Goal: Task Accomplishment & Management: Complete application form

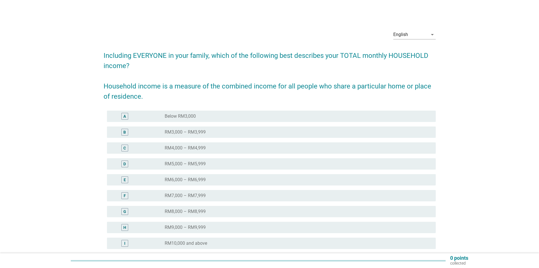
click at [247, 203] on div "F radio_button_unchecked RM7,000 – RM7,999" at bounding box center [270, 195] width 332 height 16
click at [246, 208] on div "radio_button_unchecked RM8,000 – RM8,999" at bounding box center [298, 211] width 267 height 7
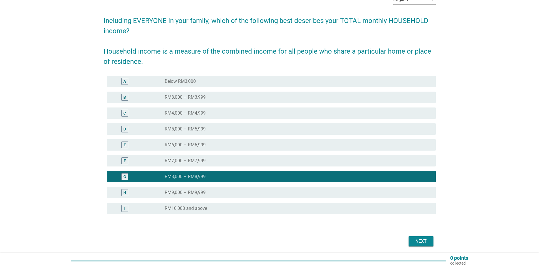
scroll to position [55, 0]
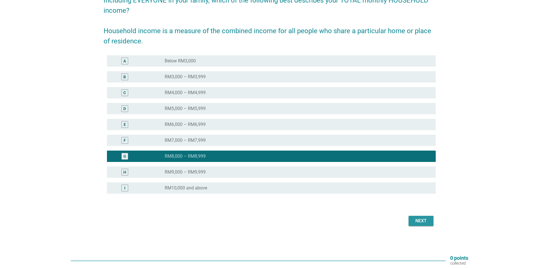
click at [414, 220] on div "Next" at bounding box center [421, 220] width 16 height 7
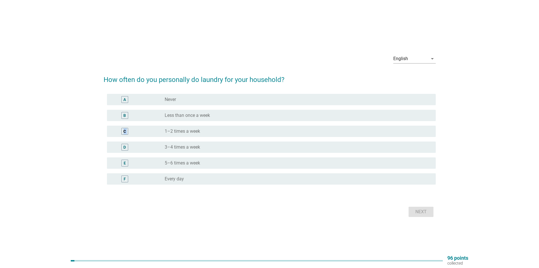
drag, startPoint x: 256, startPoint y: 115, endPoint x: 253, endPoint y: 145, distance: 30.5
click at [254, 141] on div "A radio_button_unchecked Never B radio_button_unchecked Less than once a week C…" at bounding box center [270, 138] width 332 height 95
click at [231, 174] on div "F radio_button_unchecked Every day" at bounding box center [271, 178] width 329 height 11
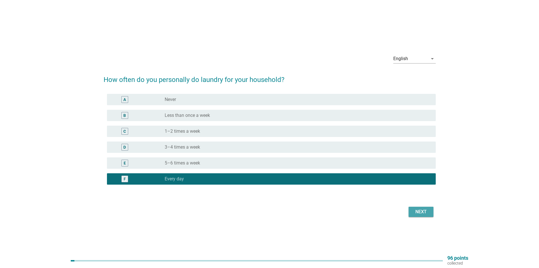
click at [411, 212] on button "Next" at bounding box center [421, 211] width 25 height 10
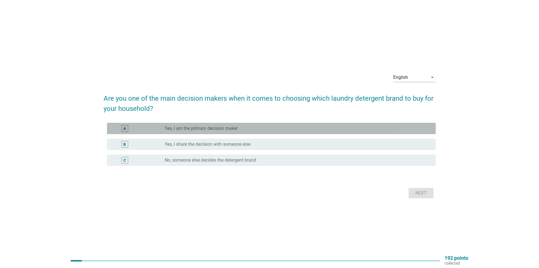
click at [279, 124] on div "A radio_button_unchecked Yes, I am the primary decision maker" at bounding box center [271, 128] width 329 height 11
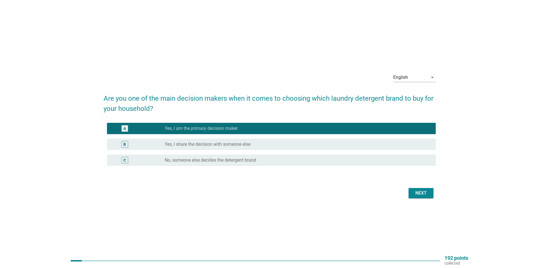
click at [277, 143] on div "radio_button_unchecked Yes, I share the decision with someone else" at bounding box center [296, 144] width 262 height 6
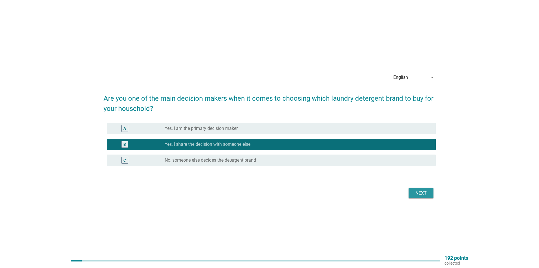
click at [424, 192] on div "Next" at bounding box center [421, 192] width 16 height 7
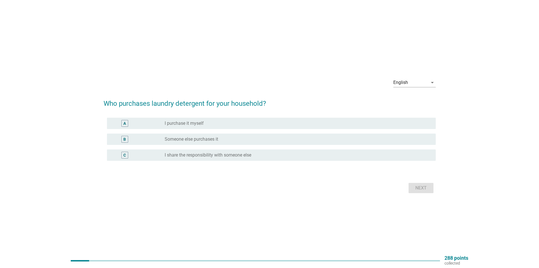
click at [177, 145] on div "B radio_button_unchecked Someone else purchases it" at bounding box center [270, 139] width 332 height 16
click at [241, 145] on div "B radio_button_unchecked Someone else purchases it" at bounding box center [270, 139] width 332 height 16
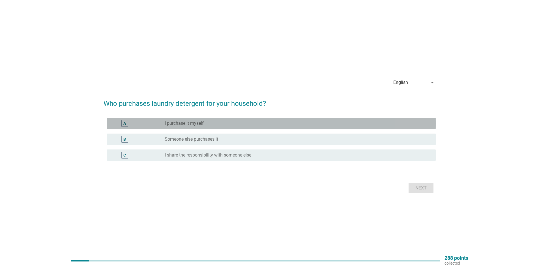
click at [264, 126] on div "radio_button_unchecked I purchase it myself" at bounding box center [298, 123] width 267 height 7
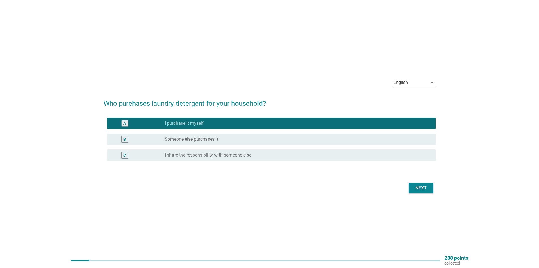
click at [245, 149] on div "C radio_button_unchecked I share the responsibility with someone else" at bounding box center [270, 155] width 332 height 16
click at [281, 167] on div at bounding box center [270, 167] width 332 height 3
click at [294, 159] on div "C radio_button_unchecked I share the responsibility with someone else" at bounding box center [271, 154] width 329 height 11
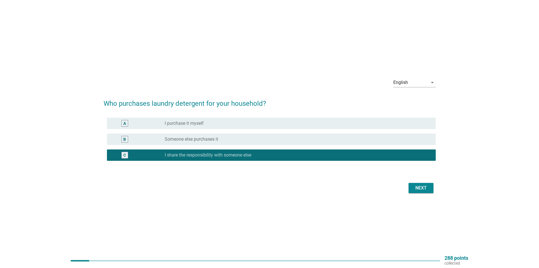
click at [401, 186] on div "Next" at bounding box center [270, 188] width 332 height 14
click at [433, 190] on button "Next" at bounding box center [421, 188] width 25 height 10
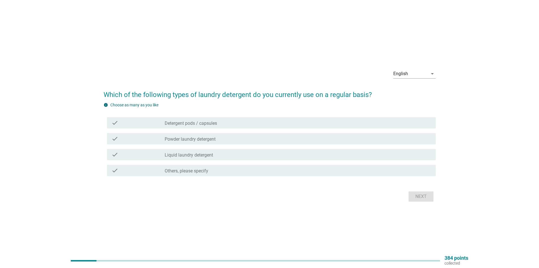
click at [225, 123] on div "check_box_outline_blank Detergent pods / capsules" at bounding box center [298, 122] width 267 height 7
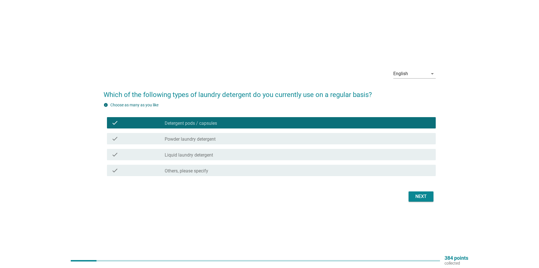
click at [200, 140] on label "Powder laundry detergent" at bounding box center [190, 139] width 51 height 6
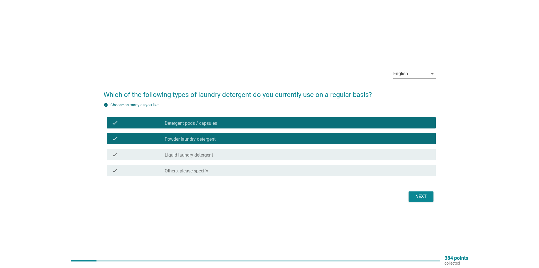
click at [194, 139] on label "Powder laundry detergent" at bounding box center [190, 139] width 51 height 6
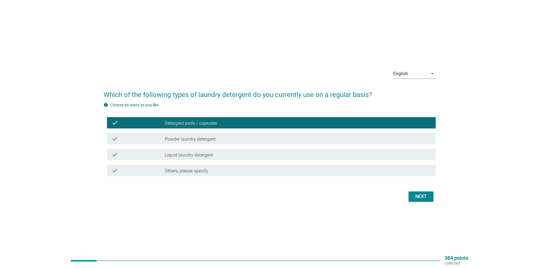
click at [198, 149] on div "check check_box_outline_blank Liquid laundry detergent" at bounding box center [271, 154] width 329 height 11
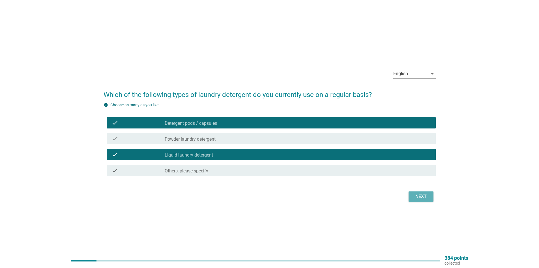
click at [420, 196] on div "Next" at bounding box center [421, 196] width 16 height 7
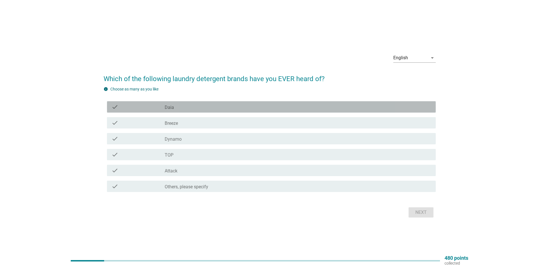
click at [174, 107] on div "check_box_outline_blank Daia" at bounding box center [298, 106] width 267 height 7
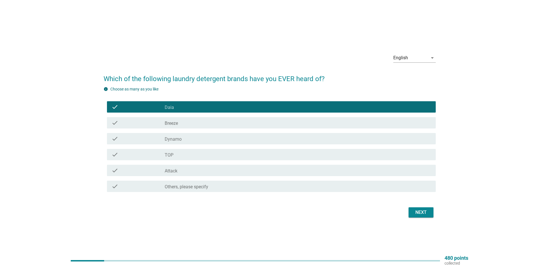
drag, startPoint x: 168, startPoint y: 121, endPoint x: 166, endPoint y: 132, distance: 11.4
click at [168, 121] on label "Breeze" at bounding box center [171, 123] width 13 height 6
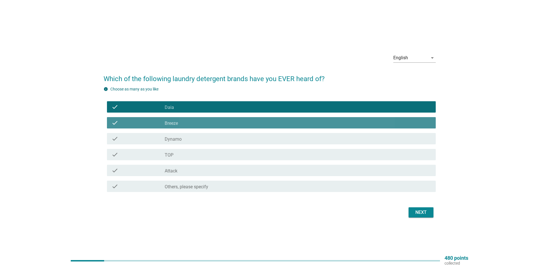
click at [166, 134] on div "check check_box_outline_blank Dynamo" at bounding box center [271, 138] width 329 height 11
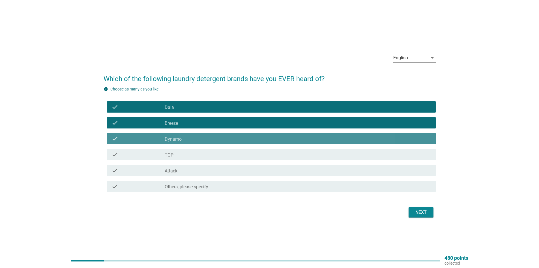
click at [167, 149] on div "check check_box_outline_blank TOP" at bounding box center [271, 154] width 329 height 11
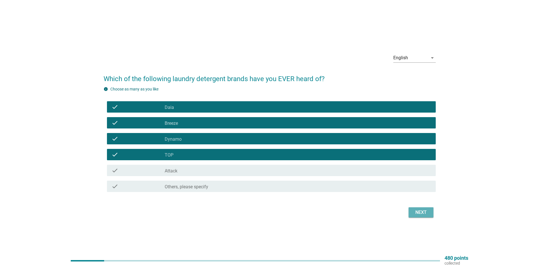
click at [425, 215] on button "Next" at bounding box center [421, 212] width 25 height 10
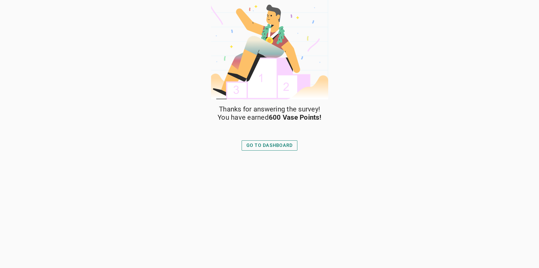
click at [258, 155] on div "Thanks for answering the survey! You have earned 600 Vase Points! GO TO DASHBOA…" at bounding box center [269, 186] width 119 height 162
click at [257, 147] on div "GO TO DASHBOARD" at bounding box center [270, 145] width 46 height 7
